Goal: Task Accomplishment & Management: Use online tool/utility

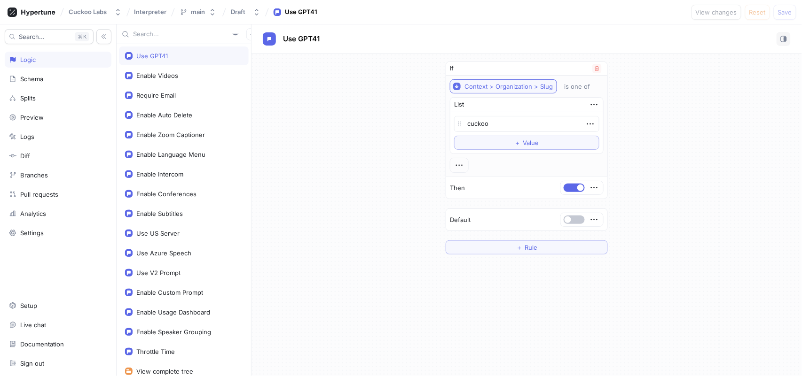
click at [523, 87] on div "Context > Organization > Slug" at bounding box center [508, 87] width 88 height 8
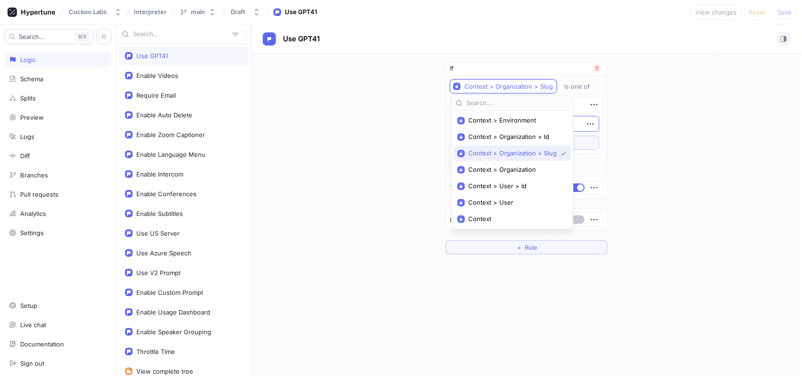
click at [515, 138] on span "Context > Organization > Id" at bounding box center [516, 137] width 94 height 8
click at [523, 138] on button "＋ Value" at bounding box center [526, 143] width 145 height 14
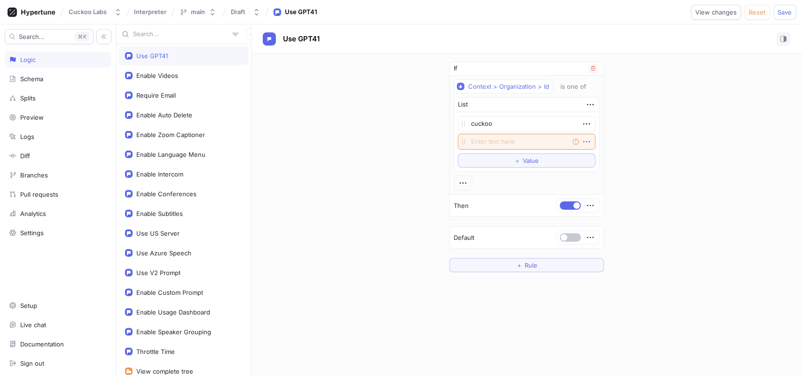
click at [586, 139] on icon "button" at bounding box center [586, 142] width 10 height 10
click at [597, 157] on p "Delete" at bounding box center [603, 159] width 19 height 9
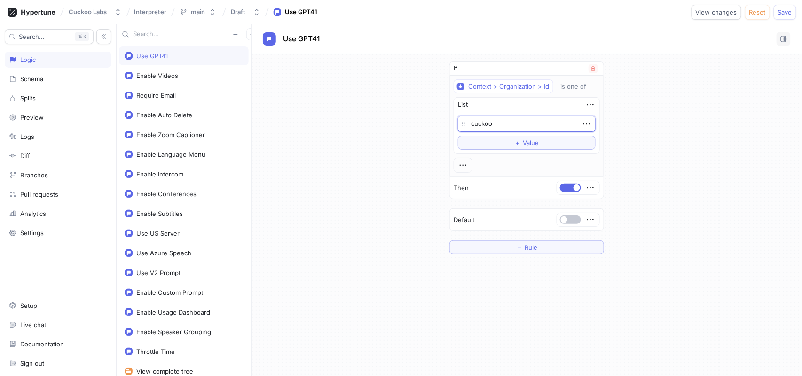
click at [540, 128] on textarea "cuckoo" at bounding box center [527, 124] width 138 height 16
type textarea "x"
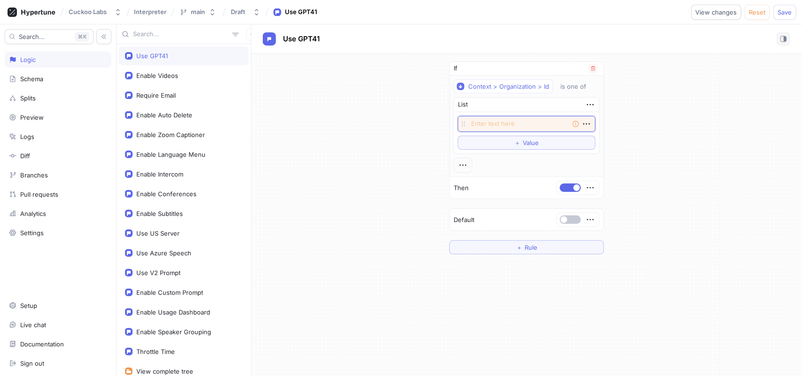
click at [510, 126] on textarea at bounding box center [527, 124] width 138 height 16
type textarea "x"
paste textarea "org_2hvD1WWuLB0WDMdXLWasXNHPVOA"
type textarea "org_2hvD1WWuLB0WDMdXLWasXNHPVOA"
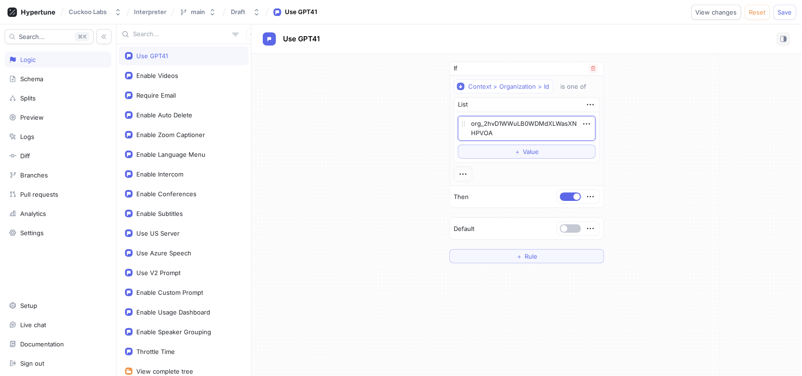
type textarea "x"
type textarea "org_2hvD1WWuLB0WDMdXLWasXNHPVOA"
click at [724, 72] on div "If Context > Organization > Id is one of List org_2hvD1WWuLB0WDMdXLWasXNHPVOA T…" at bounding box center [526, 162] width 550 height 217
click at [782, 16] on button "Save" at bounding box center [784, 12] width 23 height 15
type textarea "x"
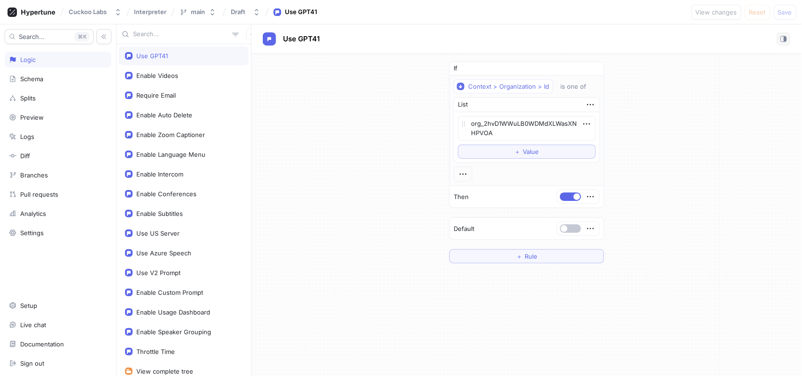
click at [366, 155] on div "If Context > Organization > Id is one of List org_2hvD1WWuLB0WDMdXLWasXNHPVOA T…" at bounding box center [526, 162] width 550 height 217
